Goal: Task Accomplishment & Management: Manage account settings

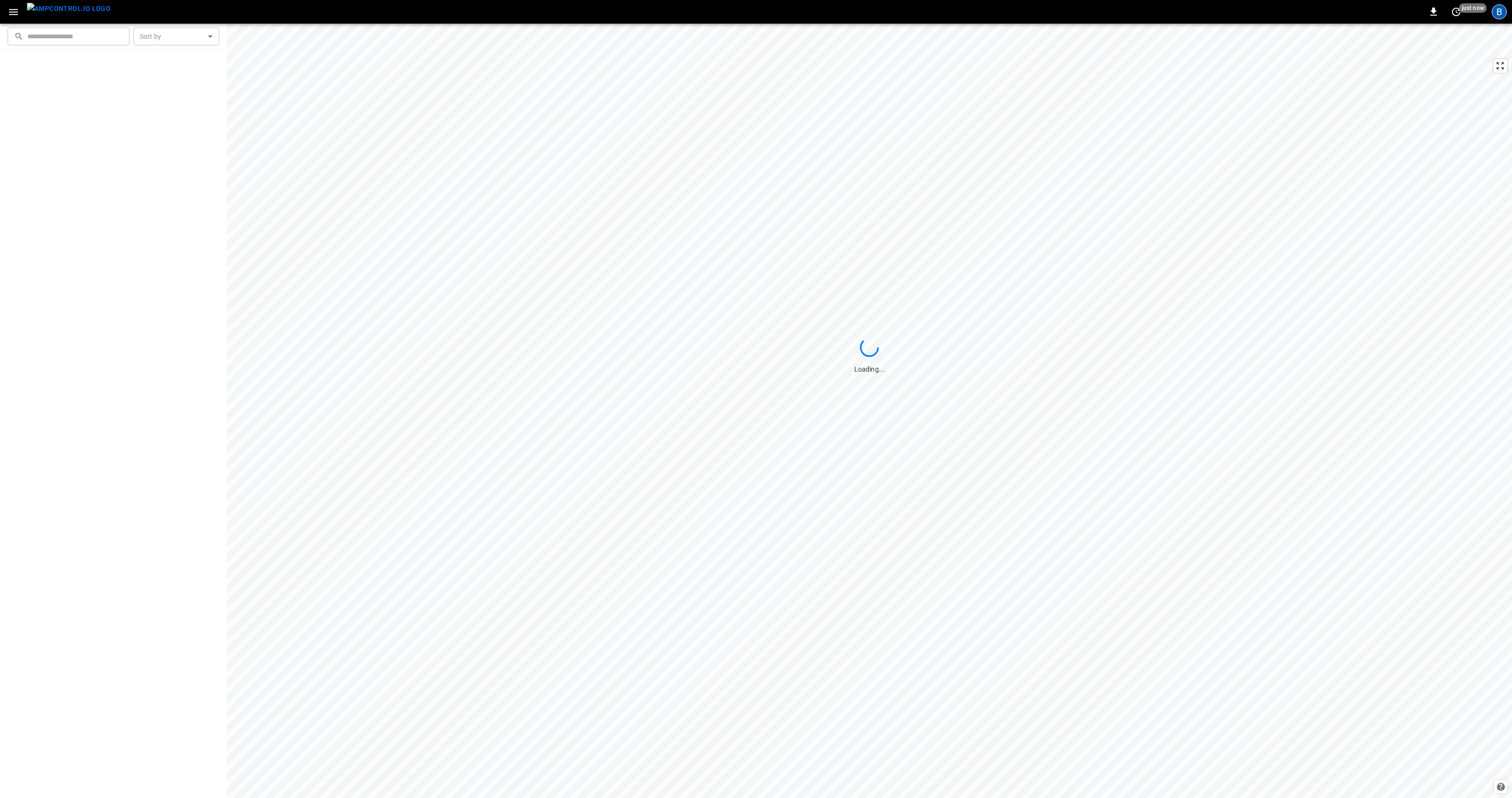
click at [1502, 12] on div "B" at bounding box center [1499, 12] width 15 height 15
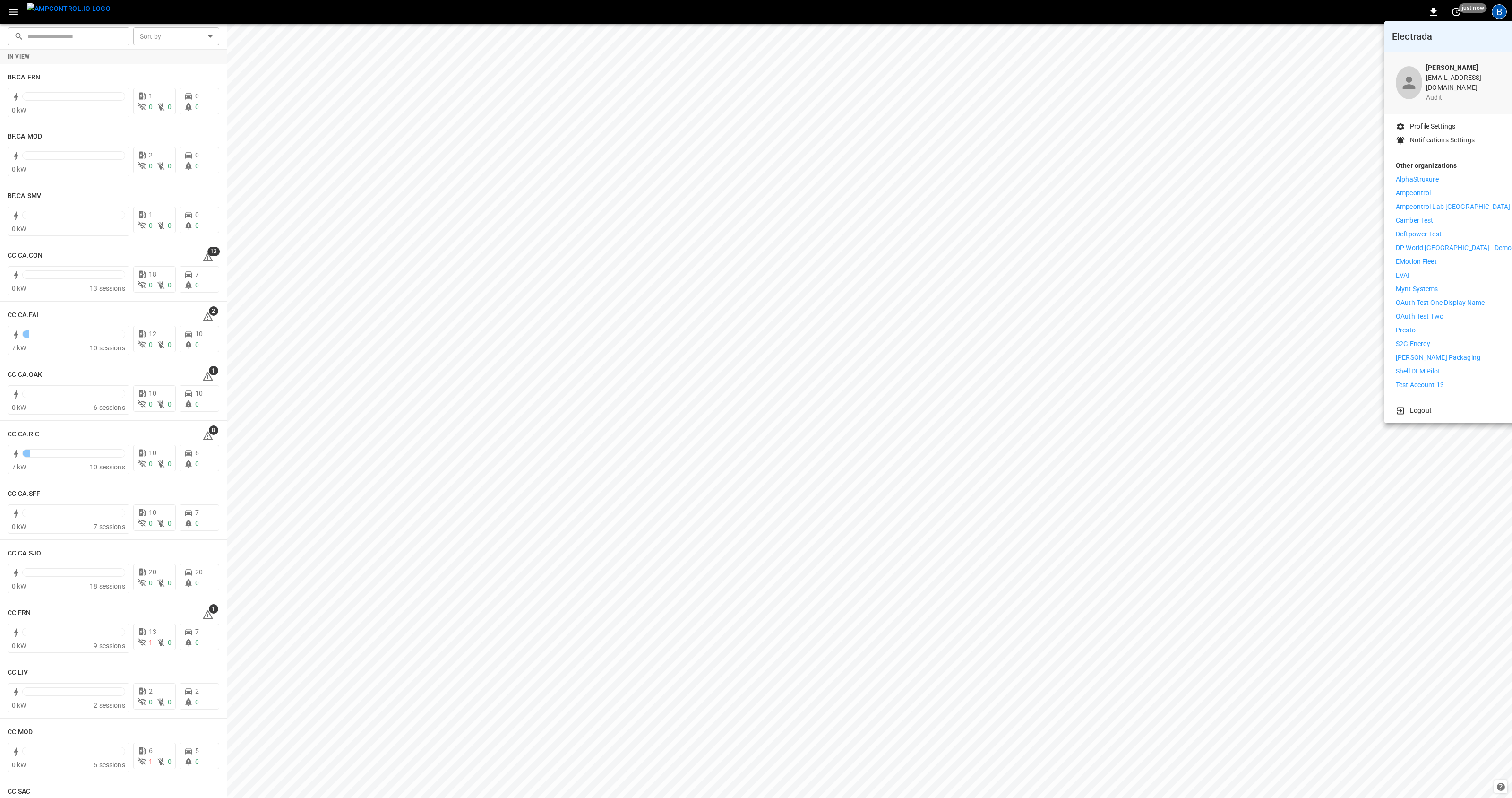
click at [1310, 8] on div at bounding box center [756, 399] width 1512 height 798
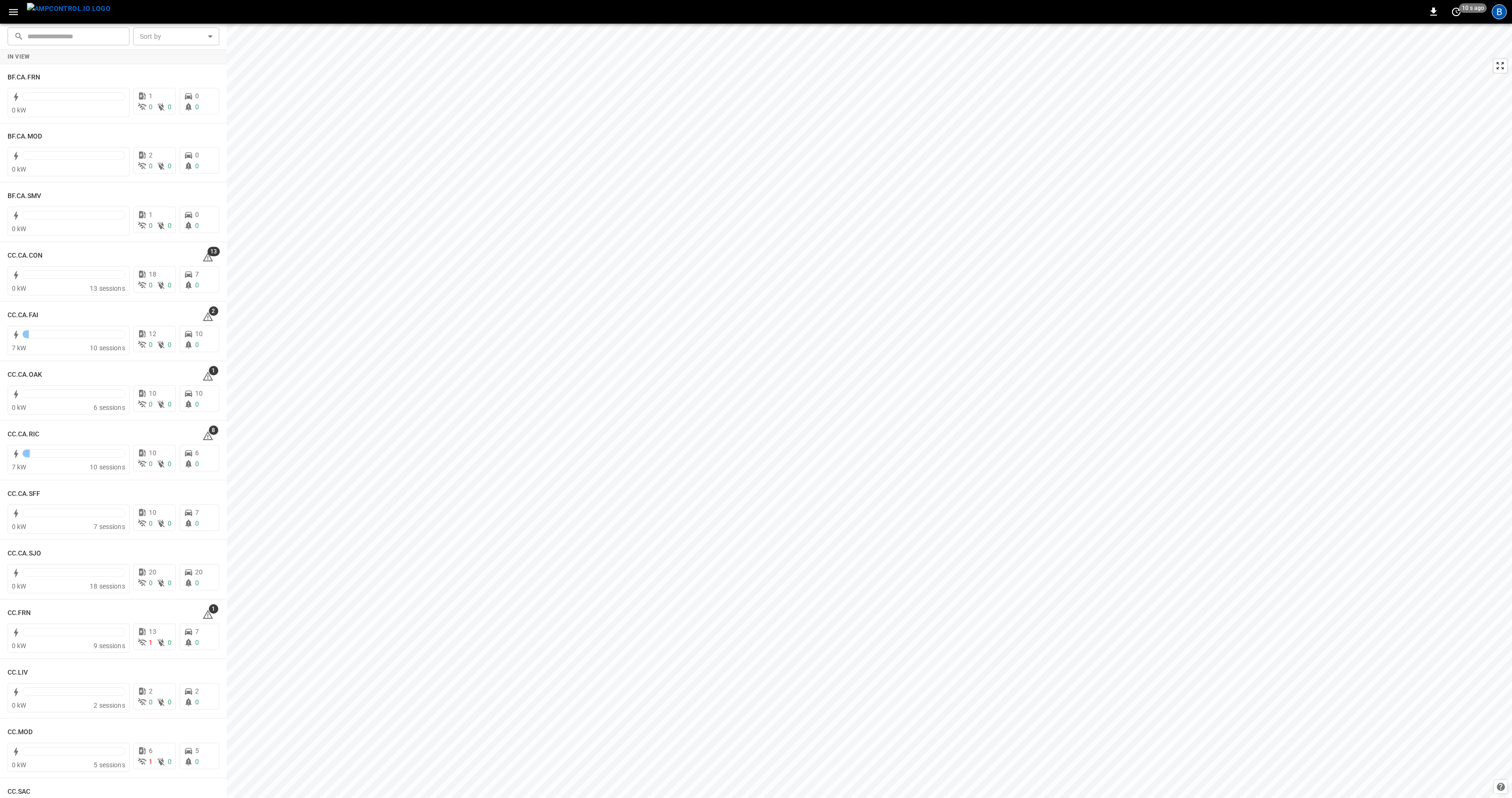
click at [1504, 12] on div "B" at bounding box center [1499, 12] width 15 height 15
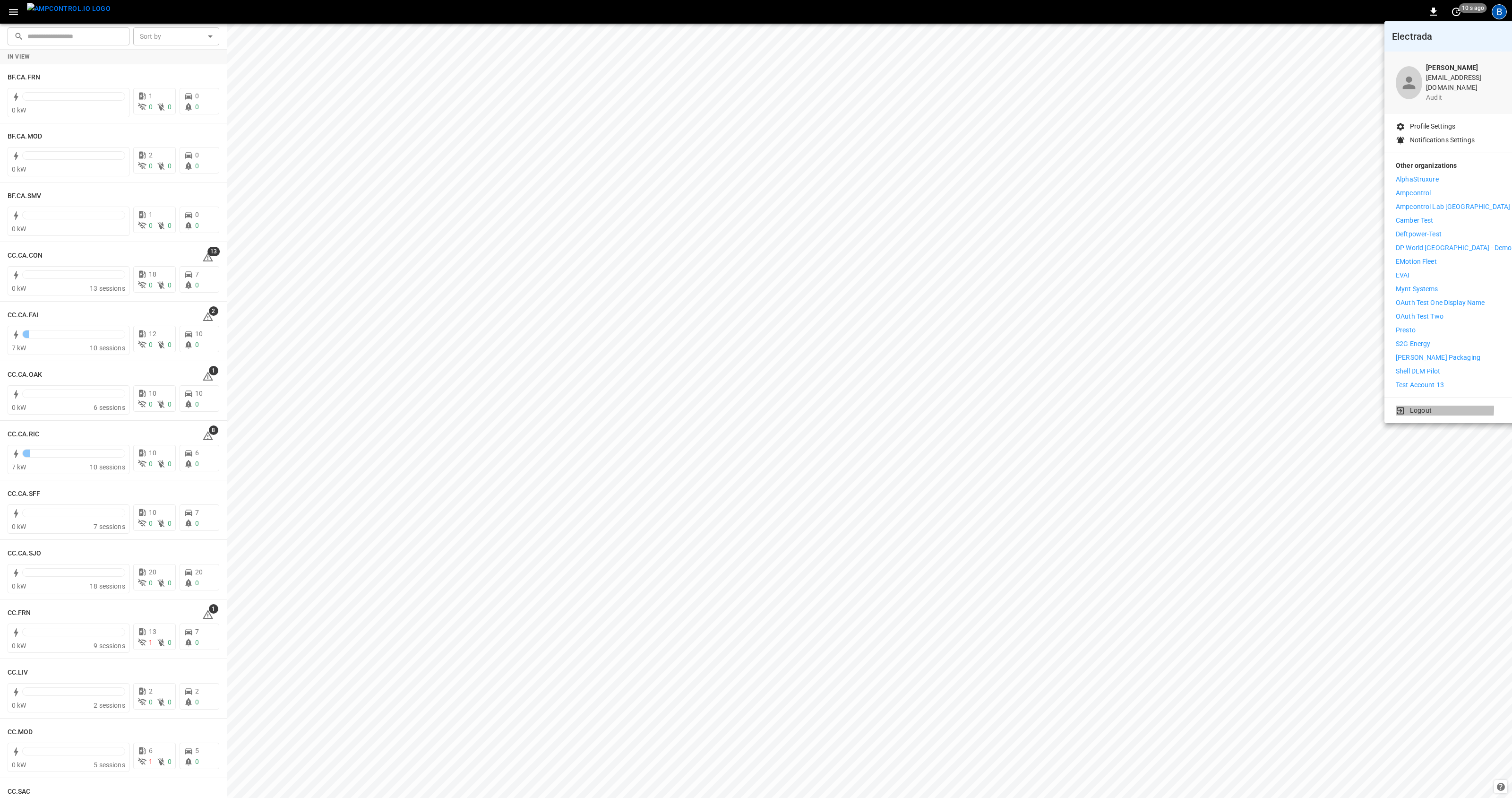
click at [1429, 406] on p "Logout" at bounding box center [1420, 410] width 22 height 10
